Goal: Task Accomplishment & Management: Use online tool/utility

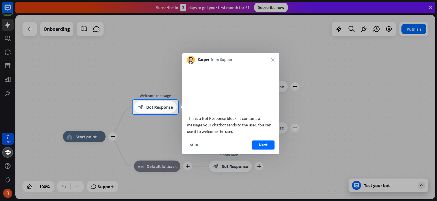
click at [267, 61] on div "Kacper from Support close" at bounding box center [231, 58] width 97 height 11
click at [275, 61] on div "Kacper from Support close" at bounding box center [231, 58] width 97 height 11
click at [264, 149] on button "Next" at bounding box center [263, 144] width 23 height 9
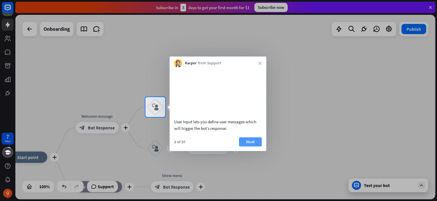
click at [247, 146] on button "Next" at bounding box center [250, 141] width 23 height 9
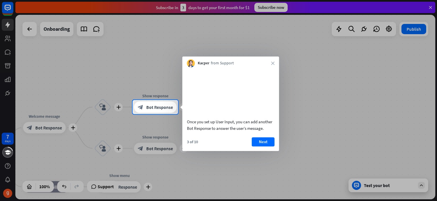
click at [272, 146] on button "Next" at bounding box center [263, 141] width 23 height 9
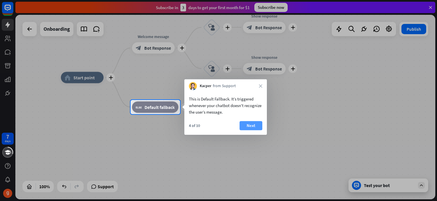
click at [255, 129] on button "Next" at bounding box center [251, 125] width 23 height 9
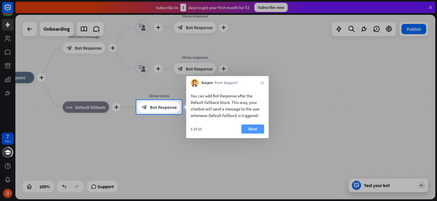
click at [254, 130] on button "Next" at bounding box center [252, 128] width 23 height 9
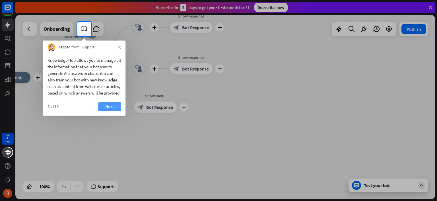
click at [114, 111] on button "Next" at bounding box center [109, 106] width 23 height 9
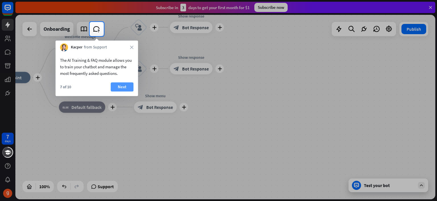
click at [117, 91] on button "Next" at bounding box center [122, 86] width 23 height 9
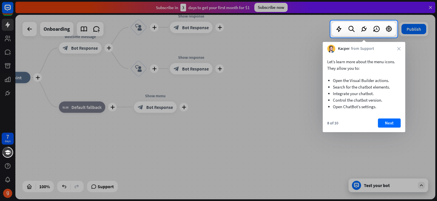
click at [394, 126] on button "Next" at bounding box center [389, 122] width 23 height 9
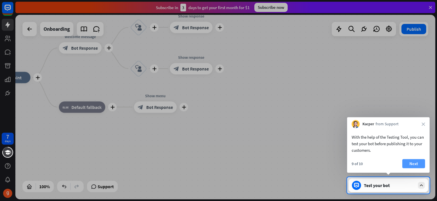
click at [413, 161] on button "Next" at bounding box center [414, 163] width 23 height 9
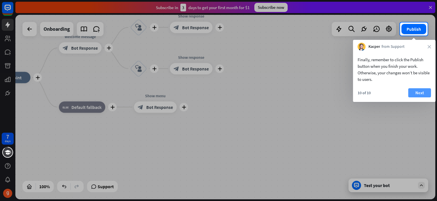
click at [416, 93] on button "Next" at bounding box center [420, 92] width 23 height 9
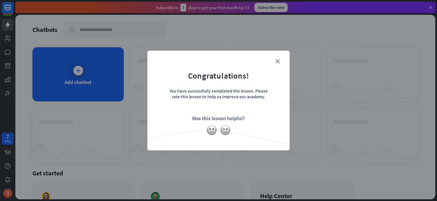
click at [274, 65] on form "Congratulations! You have successfully completed the lesson. Please rate this l…" at bounding box center [219, 92] width 128 height 68
click at [272, 60] on form "Congratulations! You have successfully completed the lesson. Please rate this l…" at bounding box center [219, 92] width 128 height 68
click at [274, 60] on form "Congratulations! You have successfully completed the lesson. Please rate this l…" at bounding box center [219, 92] width 128 height 68
click at [282, 63] on form "Congratulations! You have successfully completed the lesson. Please rate this l…" at bounding box center [219, 92] width 128 height 68
click at [281, 62] on form "Congratulations! You have successfully completed the lesson. Please rate this l…" at bounding box center [219, 92] width 128 height 68
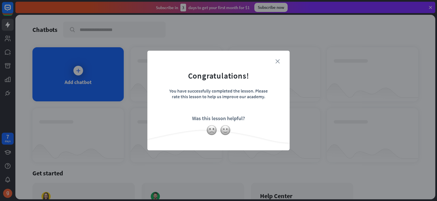
click at [277, 61] on icon "close" at bounding box center [278, 61] width 4 height 4
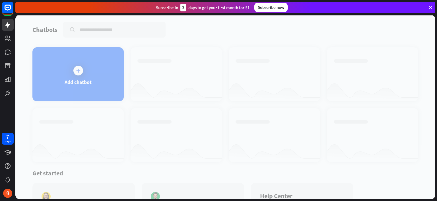
click at [113, 77] on div at bounding box center [225, 107] width 420 height 185
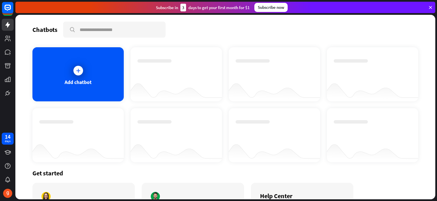
click at [73, 78] on div "Add chatbot" at bounding box center [77, 74] width 91 height 54
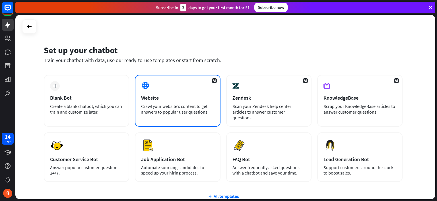
click at [173, 95] on div "Website" at bounding box center [177, 98] width 73 height 7
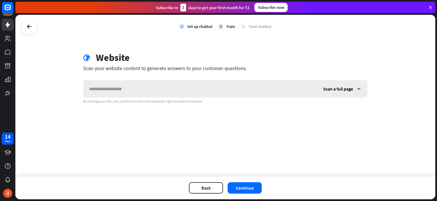
click at [337, 90] on span "Scan a full page" at bounding box center [338, 89] width 30 height 6
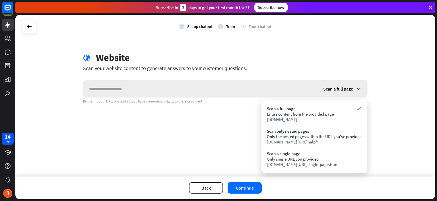
drag, startPoint x: 336, startPoint y: 89, endPoint x: 333, endPoint y: 89, distance: 3.1
click at [336, 89] on span "Scan a full page" at bounding box center [338, 89] width 30 height 6
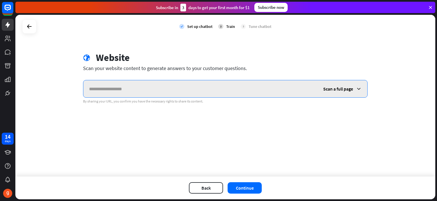
click at [235, 86] on input "text" at bounding box center [200, 88] width 234 height 17
type input "**********"
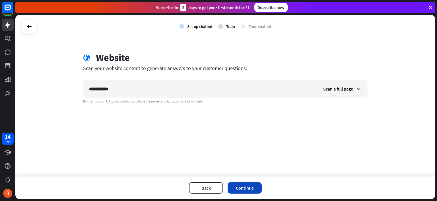
click at [239, 188] on button "Continue" at bounding box center [245, 187] width 34 height 11
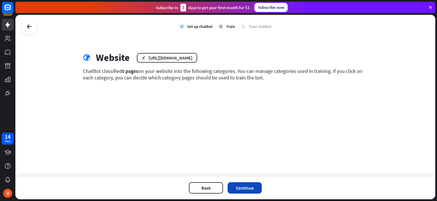
click at [248, 185] on button "Continue" at bounding box center [245, 187] width 34 height 11
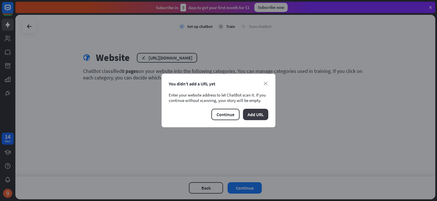
click at [255, 118] on button "Add URL" at bounding box center [255, 114] width 25 height 11
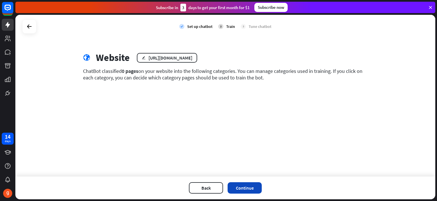
click at [240, 192] on button "Continue" at bounding box center [245, 187] width 34 height 11
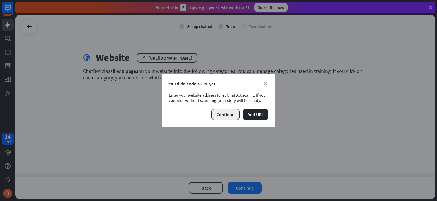
click at [228, 117] on button "Continue" at bounding box center [226, 114] width 28 height 11
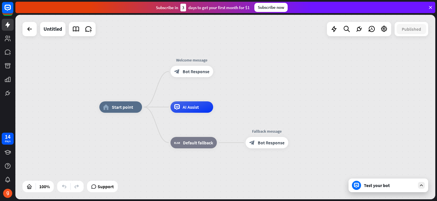
click at [412, 186] on div "Test your bot" at bounding box center [389, 186] width 51 height 6
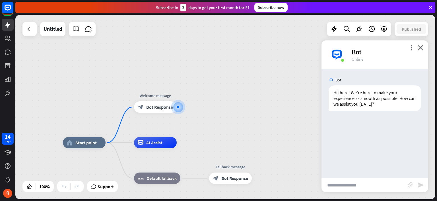
click at [364, 183] on input "text" at bounding box center [365, 185] width 86 height 14
type input "**"
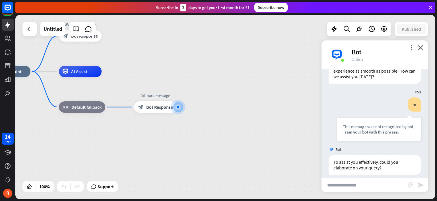
scroll to position [33, 0]
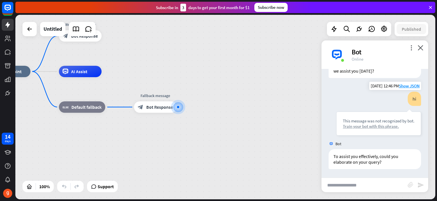
click at [367, 128] on div "Train your bot with this phrase." at bounding box center [379, 126] width 72 height 5
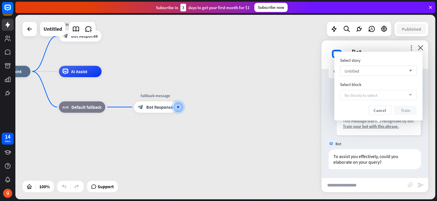
click at [378, 71] on div "Untitled arrow_down" at bounding box center [378, 71] width 77 height 10
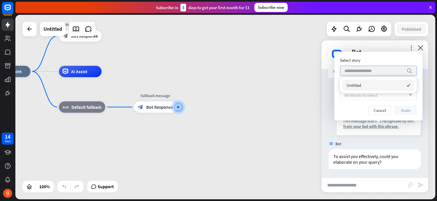
click at [377, 74] on input "search" at bounding box center [374, 71] width 59 height 10
click at [375, 69] on input "search" at bounding box center [374, 71] width 59 height 10
click at [384, 99] on div "No blocks to select arrow_down" at bounding box center [378, 95] width 77 height 10
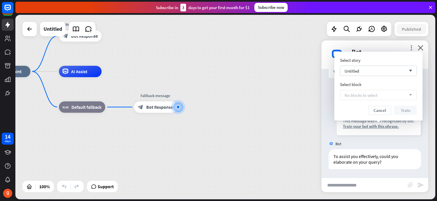
click at [390, 97] on div "No blocks to select arrow_down" at bounding box center [378, 95] width 77 height 10
click at [381, 109] on button "Cancel" at bounding box center [380, 110] width 23 height 9
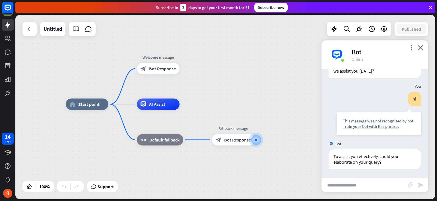
drag, startPoint x: 151, startPoint y: 49, endPoint x: 227, endPoint y: 82, distance: 82.9
click at [227, 82] on div "home_2 Start point Welcome message block_bot_response Bot Response AI Assist bl…" at bounding box center [225, 107] width 420 height 185
click at [166, 74] on div "block_bot_response Bot Response" at bounding box center [158, 68] width 43 height 11
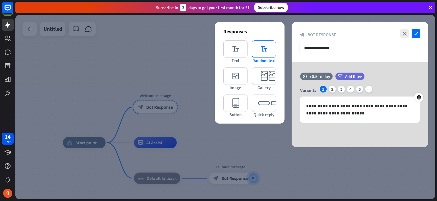
click at [265, 47] on icon "editor_text" at bounding box center [264, 48] width 24 height 17
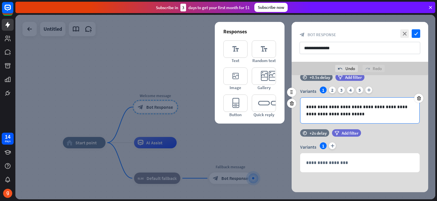
scroll to position [13, 0]
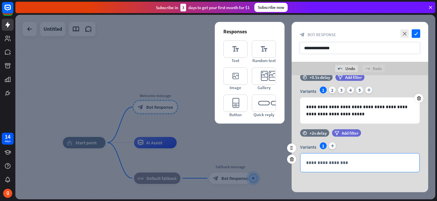
click at [327, 158] on div "**********" at bounding box center [360, 162] width 119 height 19
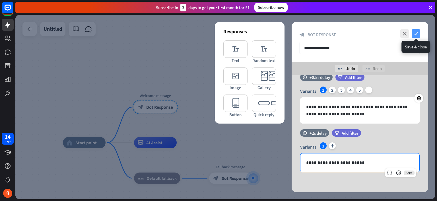
click at [417, 30] on icon "check" at bounding box center [416, 33] width 9 height 9
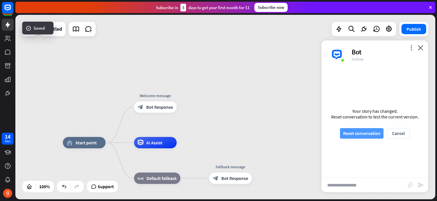
click at [368, 131] on button "Reset conversation" at bounding box center [362, 133] width 44 height 11
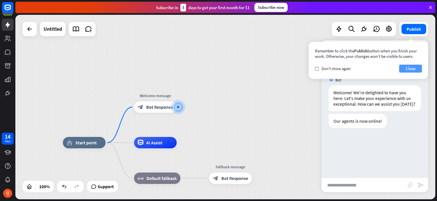
click at [416, 66] on button "Close" at bounding box center [410, 69] width 23 height 8
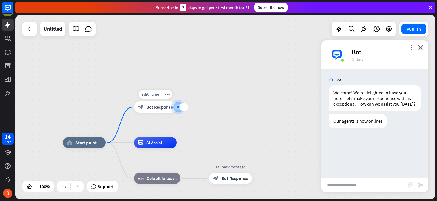
click at [147, 109] on span "Bot Response" at bounding box center [159, 107] width 27 height 6
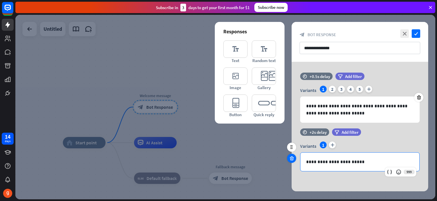
drag, startPoint x: 370, startPoint y: 165, endPoint x: 294, endPoint y: 161, distance: 75.8
click at [294, 162] on div "**********" at bounding box center [360, 152] width 137 height 49
drag, startPoint x: 356, startPoint y: 165, endPoint x: 270, endPoint y: 159, distance: 86.2
click at [300, 159] on div "**********" at bounding box center [360, 161] width 120 height 19
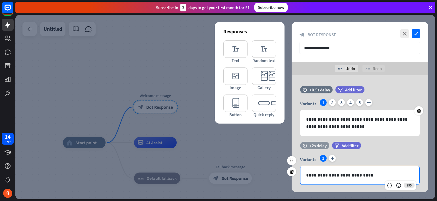
click at [314, 144] on div "+2s delay" at bounding box center [318, 145] width 17 height 5
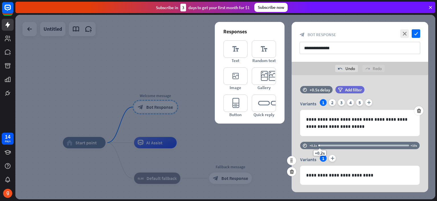
drag, startPoint x: 335, startPoint y: 148, endPoint x: 319, endPoint y: 153, distance: 16.4
click at [319, 153] on div "+0.2s" at bounding box center [320, 152] width 13 height 5
click at [415, 32] on icon "check" at bounding box center [416, 33] width 9 height 9
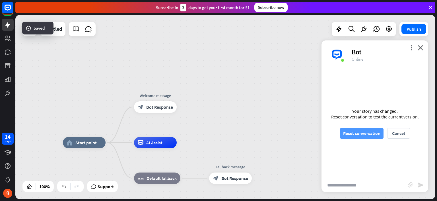
click at [370, 135] on button "Reset conversation" at bounding box center [362, 133] width 44 height 11
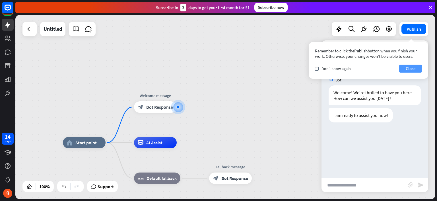
click at [404, 65] on button "Close" at bounding box center [410, 69] width 23 height 8
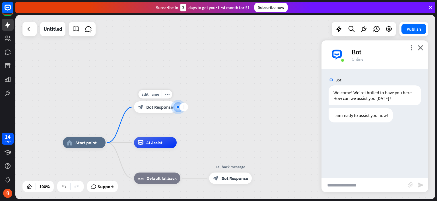
click at [147, 113] on div "Edit name more_horiz plus Welcome message block_bot_response Bot Response" at bounding box center [155, 106] width 43 height 11
click at [148, 112] on div "block_bot_response Bot Response" at bounding box center [155, 106] width 43 height 11
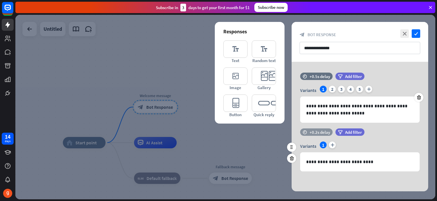
click at [321, 128] on div "time +0.2s delay" at bounding box center [316, 131] width 32 height 7
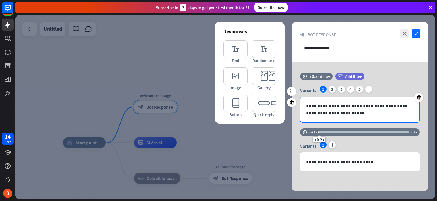
drag, startPoint x: 321, startPoint y: 134, endPoint x: 327, endPoint y: 132, distance: 5.9
click at [329, 132] on div "+0.2s" at bounding box center [364, 132] width 91 height 6
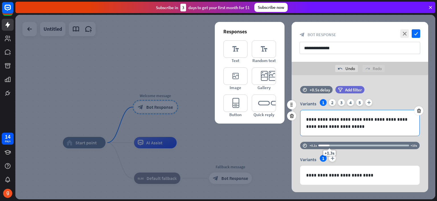
click at [327, 132] on div "**********" at bounding box center [360, 123] width 119 height 26
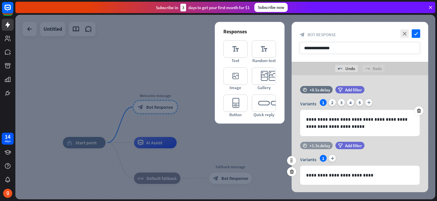
click at [324, 145] on div "+1.3s delay" at bounding box center [320, 145] width 21 height 5
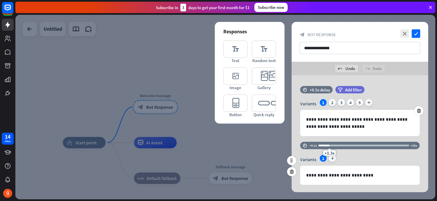
click at [342, 144] on div "+1.3s" at bounding box center [364, 146] width 91 height 6
click at [362, 146] on div at bounding box center [364, 146] width 91 height 2
click at [414, 38] on icon "check" at bounding box center [416, 33] width 9 height 9
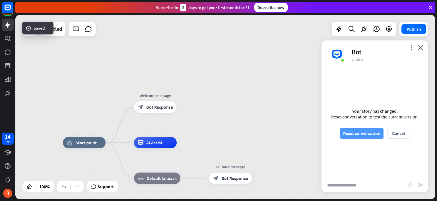
click at [369, 134] on button "Reset conversation" at bounding box center [362, 133] width 44 height 11
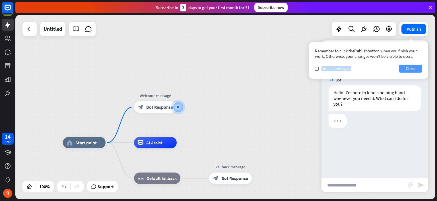
click at [402, 62] on div "Remember to click the Publish button when you finish your work. Otherwise, your…" at bounding box center [369, 60] width 120 height 37
click at [404, 72] on div "Remember to click the Publish button when you finish your work. Otherwise, your…" at bounding box center [369, 60] width 120 height 37
click at [414, 70] on button "Close" at bounding box center [410, 69] width 23 height 8
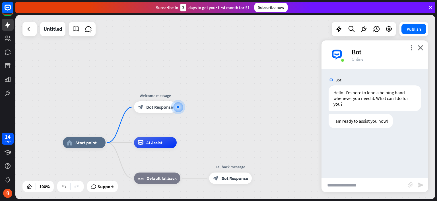
click at [368, 186] on input "text" at bounding box center [365, 185] width 86 height 14
type input "**"
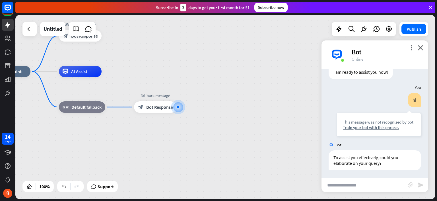
scroll to position [50, 0]
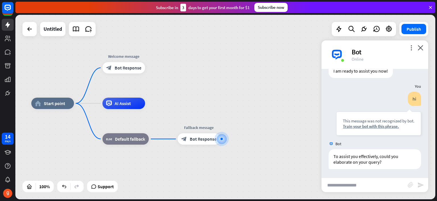
drag, startPoint x: 216, startPoint y: 136, endPoint x: 283, endPoint y: 178, distance: 79.6
click at [283, 178] on div "home_2 Start point Welcome message block_bot_response Bot Response AI Assist bl…" at bounding box center [241, 195] width 420 height 185
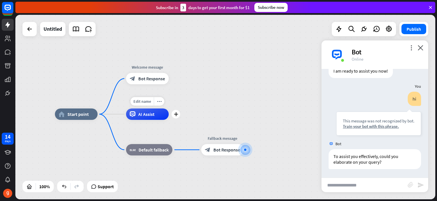
click at [150, 118] on div "AI Assist" at bounding box center [147, 113] width 43 height 11
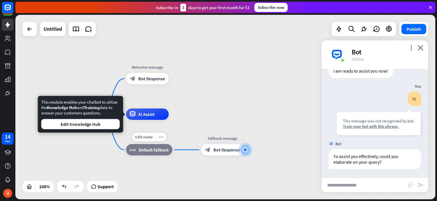
click at [201, 144] on div "Fallback message block_bot_response Bot Response" at bounding box center [222, 149] width 43 height 11
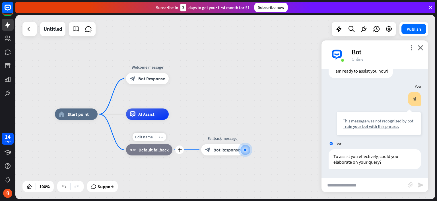
click at [167, 148] on span "Default fallback" at bounding box center [154, 150] width 30 height 6
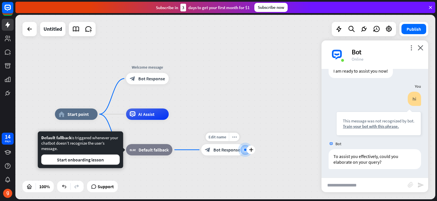
click at [213, 150] on div "block_bot_response Bot Response" at bounding box center [222, 149] width 43 height 11
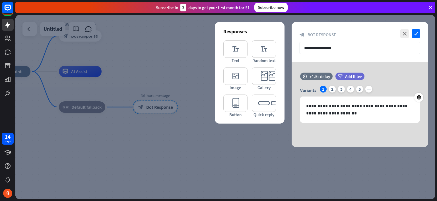
click at [175, 91] on div at bounding box center [225, 107] width 420 height 185
click at [175, 101] on div "Fallback message block_bot_response Bot Response" at bounding box center [155, 106] width 43 height 11
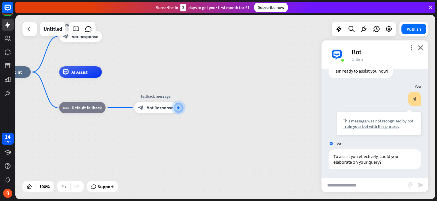
drag, startPoint x: 125, startPoint y: 66, endPoint x: 176, endPoint y: 106, distance: 65.1
click at [174, 105] on div "home_2 Start point Welcome message block_bot_response Bot Response AI Assist bl…" at bounding box center [225, 107] width 420 height 185
click at [177, 106] on div "home_2 Start point Welcome message block_bot_response Bot Response AI Assist bl…" at bounding box center [225, 107] width 420 height 185
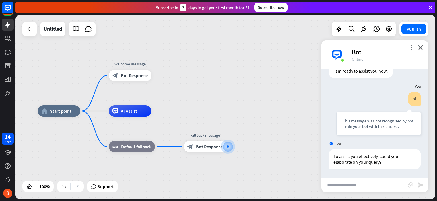
click at [177, 106] on div "home_2 Start point Welcome message block_bot_response Bot Response AI Assist bl…" at bounding box center [225, 107] width 420 height 185
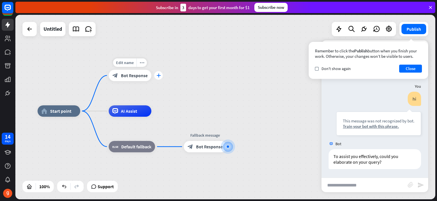
click at [158, 74] on icon "plus" at bounding box center [159, 75] width 4 height 4
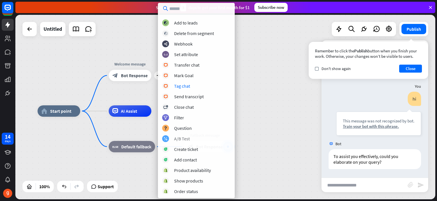
scroll to position [137, 0]
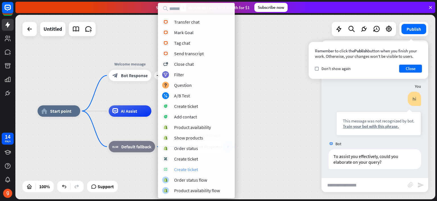
click at [190, 170] on div "Create ticket" at bounding box center [186, 170] width 24 height 6
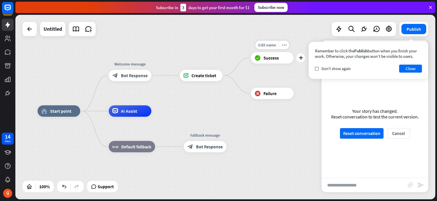
click at [274, 58] on span "Success" at bounding box center [271, 58] width 15 height 6
click at [283, 99] on div "Edit name more_horiz plus block_failure Failure" at bounding box center [272, 93] width 43 height 11
click at [376, 134] on button "Reset conversation" at bounding box center [362, 133] width 44 height 11
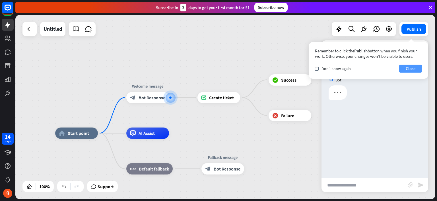
click at [411, 72] on button "Close" at bounding box center [410, 69] width 23 height 8
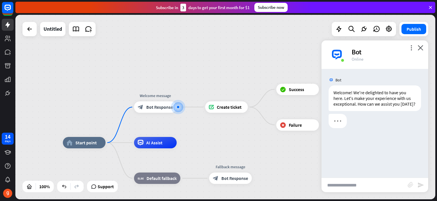
click at [370, 181] on input "text" at bounding box center [365, 185] width 86 height 14
type input "**"
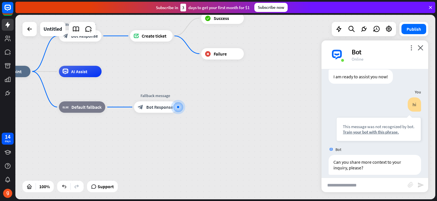
scroll to position [50, 0]
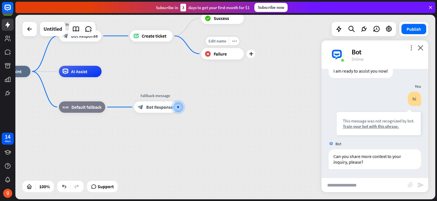
click at [229, 54] on div "block_failure Failure" at bounding box center [222, 53] width 43 height 11
click at [229, 55] on div "block_failure Failure" at bounding box center [222, 53] width 43 height 11
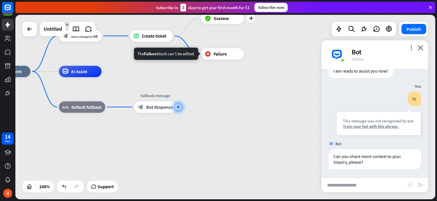
click at [223, 19] on span "Success" at bounding box center [221, 18] width 15 height 6
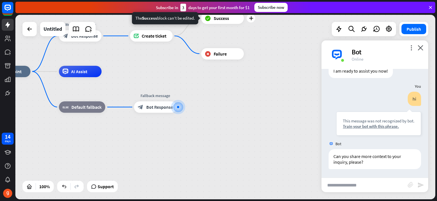
click at [223, 19] on span "Success" at bounding box center [221, 18] width 15 height 6
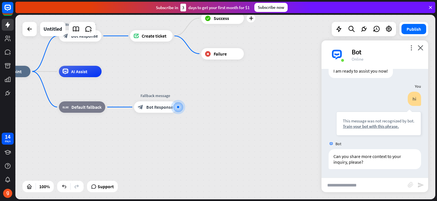
click at [223, 19] on span "Success" at bounding box center [221, 18] width 15 height 6
click at [249, 21] on div "plus" at bounding box center [251, 18] width 9 height 9
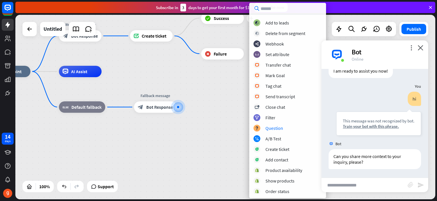
scroll to position [94, 0]
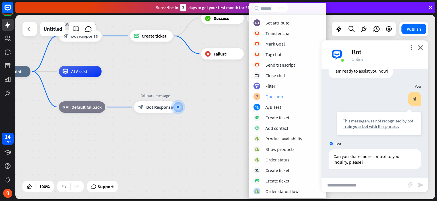
click at [274, 99] on div "Question" at bounding box center [275, 97] width 18 height 6
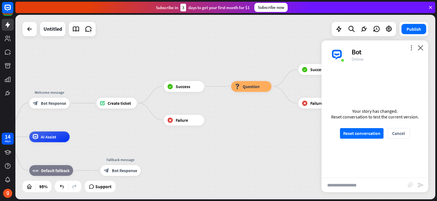
drag, startPoint x: 298, startPoint y: 76, endPoint x: 256, endPoint y: 146, distance: 82.5
click at [247, 87] on span "Question" at bounding box center [251, 86] width 17 height 5
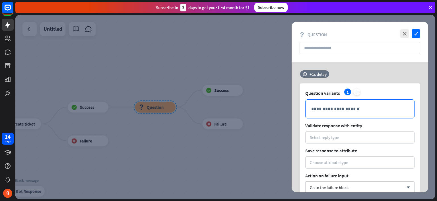
click at [342, 104] on div "**********" at bounding box center [360, 109] width 109 height 19
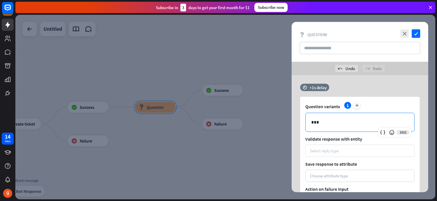
click at [327, 154] on div "Select reply type" at bounding box center [360, 151] width 109 height 12
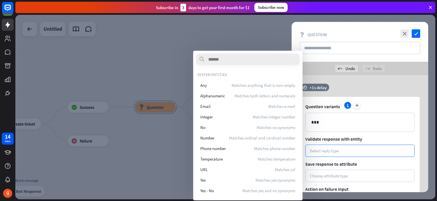
click at [177, 132] on div at bounding box center [225, 107] width 420 height 185
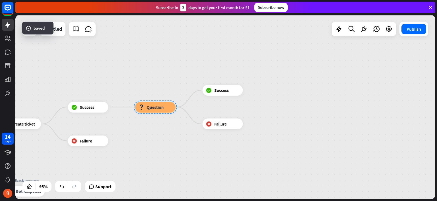
click at [177, 131] on div "home_2 Start point Welcome message block_bot_response Bot Response Create ticke…" at bounding box center [225, 107] width 420 height 185
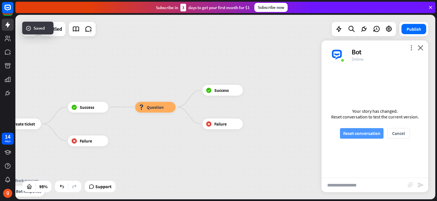
click at [354, 129] on div "Your story has changed. Reset conversation to test the current version. Reset c…" at bounding box center [375, 123] width 107 height 109
click at [356, 132] on button "Reset conversation" at bounding box center [362, 133] width 44 height 11
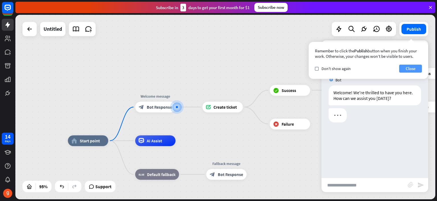
click at [414, 71] on button "Close" at bounding box center [410, 69] width 23 height 8
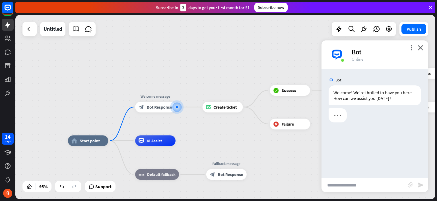
click at [373, 177] on div "Bot Welcome! We're thrilled to have you here. How can we assist you [DATE]? [DA…" at bounding box center [375, 123] width 107 height 109
click at [375, 180] on input "text" at bounding box center [365, 185] width 86 height 14
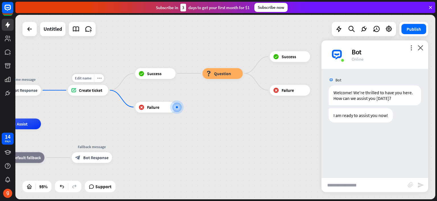
click at [83, 93] on span "Create ticket" at bounding box center [90, 89] width 23 height 5
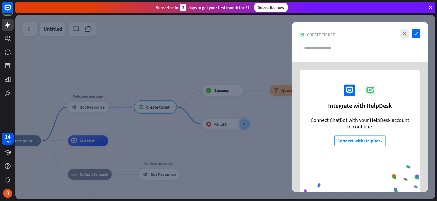
click at [254, 72] on div at bounding box center [225, 107] width 420 height 185
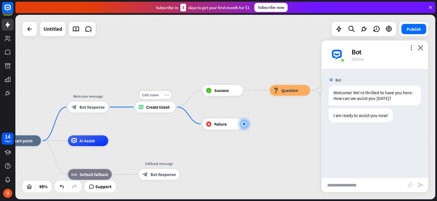
click at [169, 96] on div "more_horiz" at bounding box center [166, 95] width 10 height 8
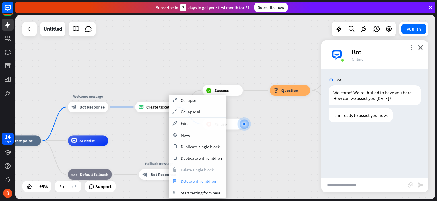
click at [189, 184] on div "trash Delete with children" at bounding box center [197, 180] width 57 height 11
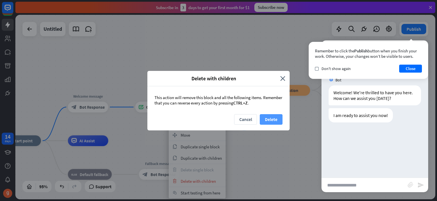
click at [274, 120] on button "Delete" at bounding box center [271, 119] width 23 height 11
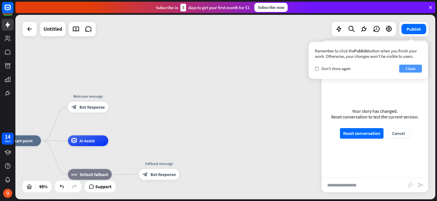
click at [405, 69] on button "Close" at bounding box center [410, 69] width 23 height 8
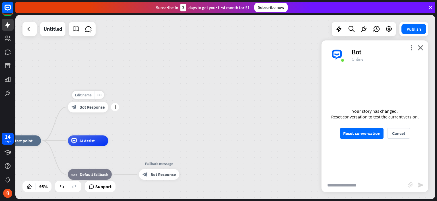
click at [80, 112] on div "Edit name more_horiz plus Welcome message block_bot_response Bot Response" at bounding box center [88, 107] width 40 height 11
click at [79, 108] on div "block_bot_response Bot Response" at bounding box center [88, 107] width 40 height 11
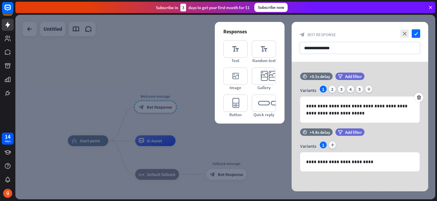
click at [175, 135] on div at bounding box center [225, 107] width 420 height 185
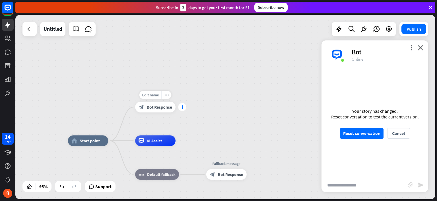
click at [182, 108] on icon "plus" at bounding box center [183, 107] width 4 height 4
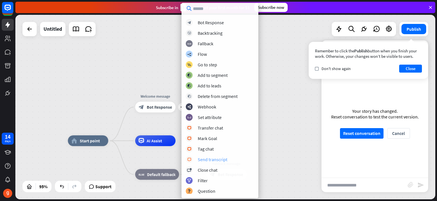
scroll to position [63, 0]
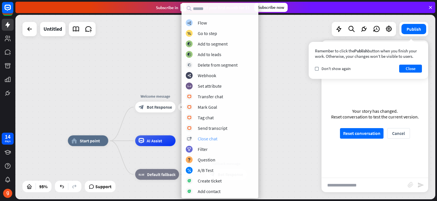
click at [216, 140] on div "Close chat" at bounding box center [208, 139] width 20 height 6
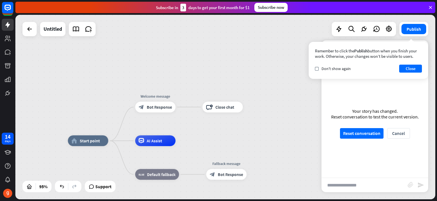
click at [370, 140] on div "Your story has changed. Reset conversation to test the current version. Reset c…" at bounding box center [375, 123] width 107 height 109
click at [367, 130] on button "Reset conversation" at bounding box center [362, 133] width 44 height 11
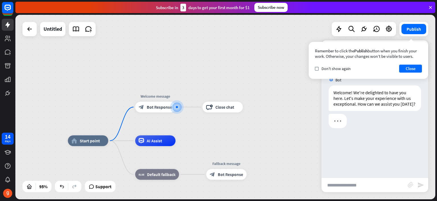
drag, startPoint x: 414, startPoint y: 63, endPoint x: 414, endPoint y: 66, distance: 2.9
click at [414, 64] on div "Remember to click the Publish button when you finish your work. Otherwise, your…" at bounding box center [369, 60] width 120 height 37
click at [414, 68] on button "Close" at bounding box center [410, 69] width 23 height 8
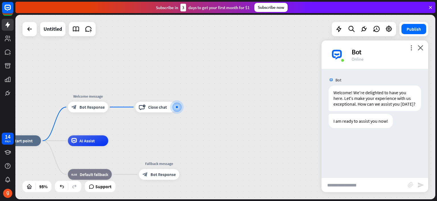
click at [372, 190] on input "text" at bounding box center [365, 185] width 86 height 14
type input "**"
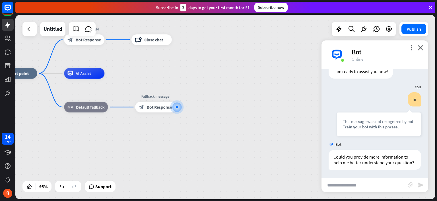
scroll to position [50, 0]
type input "**"
click at [167, 112] on div "block_bot_response Bot Response" at bounding box center [155, 107] width 40 height 11
